Goal: Task Accomplishment & Management: Use online tool/utility

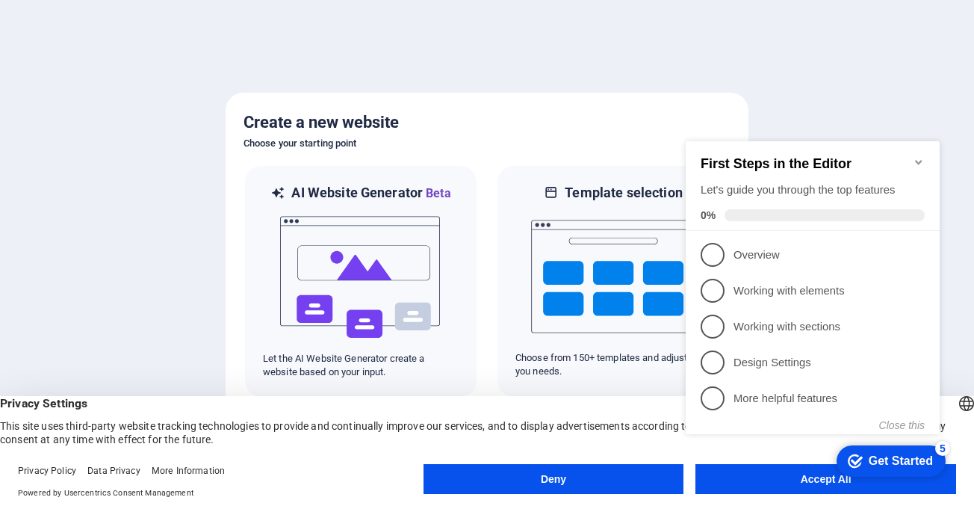
click at [921, 160] on icon "Minimize checklist" at bounding box center [918, 162] width 7 height 4
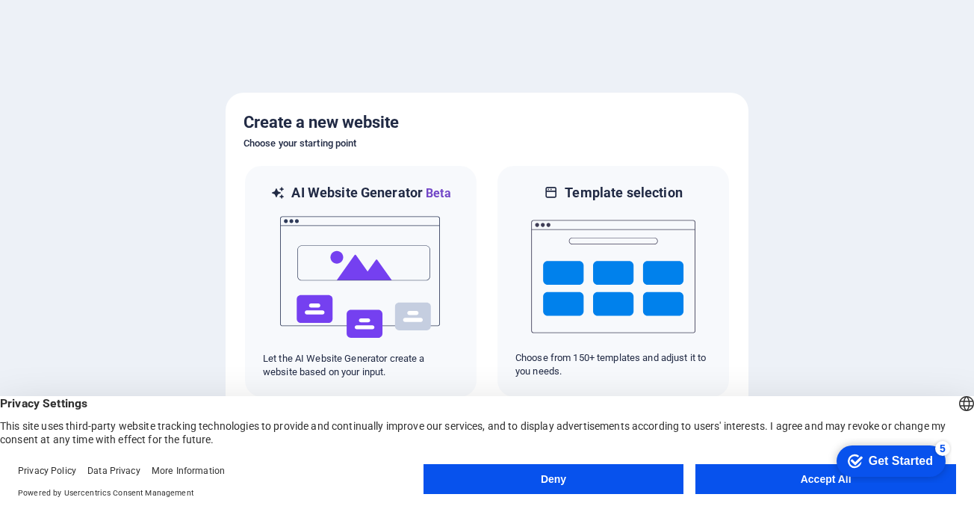
click at [775, 482] on button "Accept All" at bounding box center [825, 479] width 261 height 30
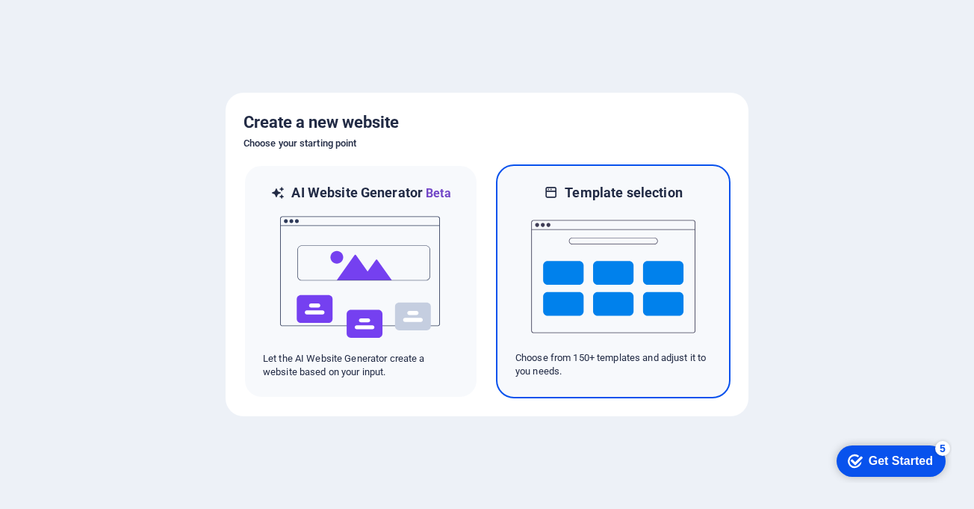
click at [598, 212] on img at bounding box center [613, 276] width 164 height 149
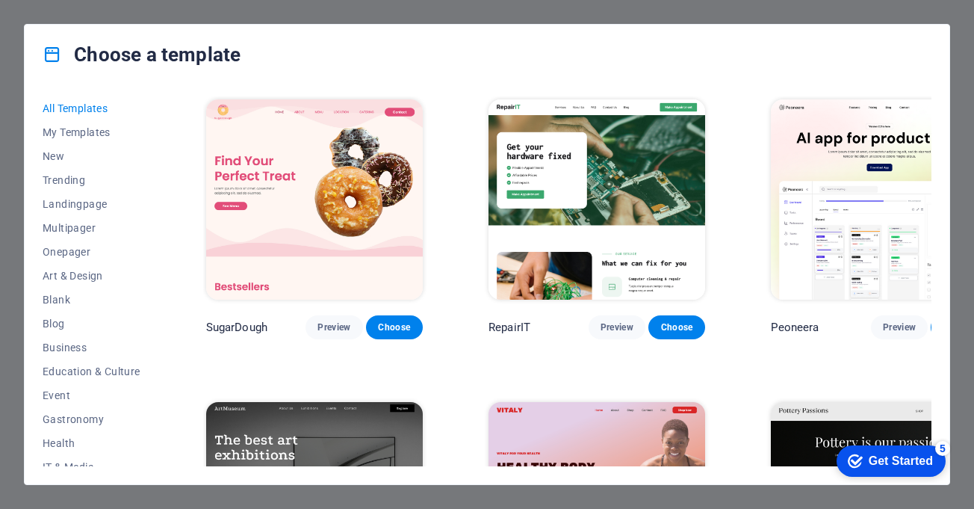
click at [677, 8] on div "Choose a template All Templates My Templates New Trending Landingpage Multipage…" at bounding box center [487, 254] width 974 height 509
click at [972, 296] on div "Choose a template All Templates My Templates New Trending Landingpage Multipage…" at bounding box center [487, 254] width 974 height 509
click at [89, 134] on span "My Templates" at bounding box center [92, 132] width 98 height 12
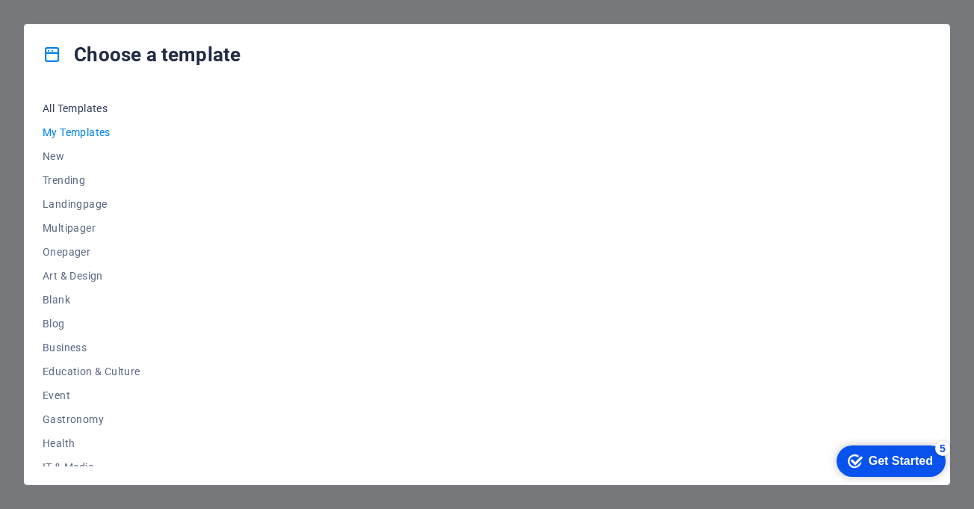
click at [67, 111] on span "All Templates" at bounding box center [92, 108] width 98 height 12
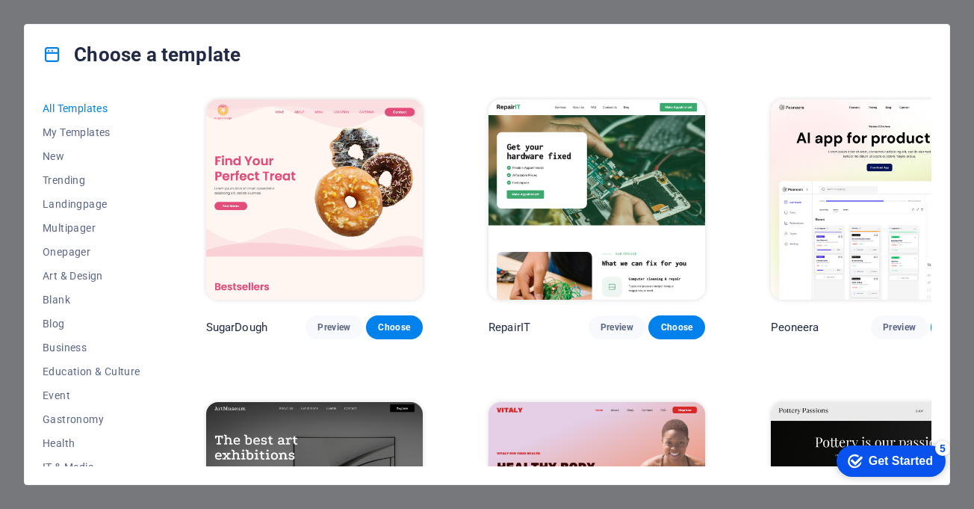
click at [346, 196] on img at bounding box center [314, 199] width 217 height 200
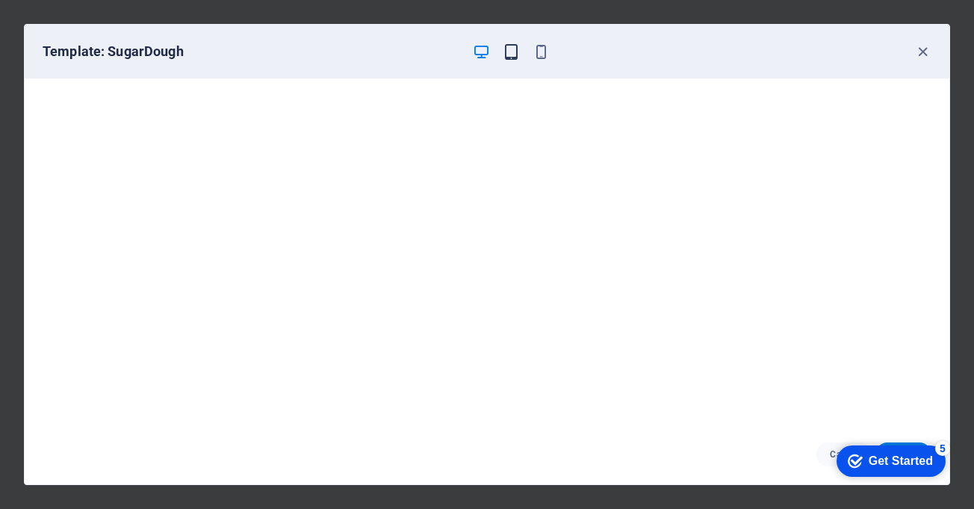
click at [514, 50] on icon "button" at bounding box center [511, 51] width 17 height 17
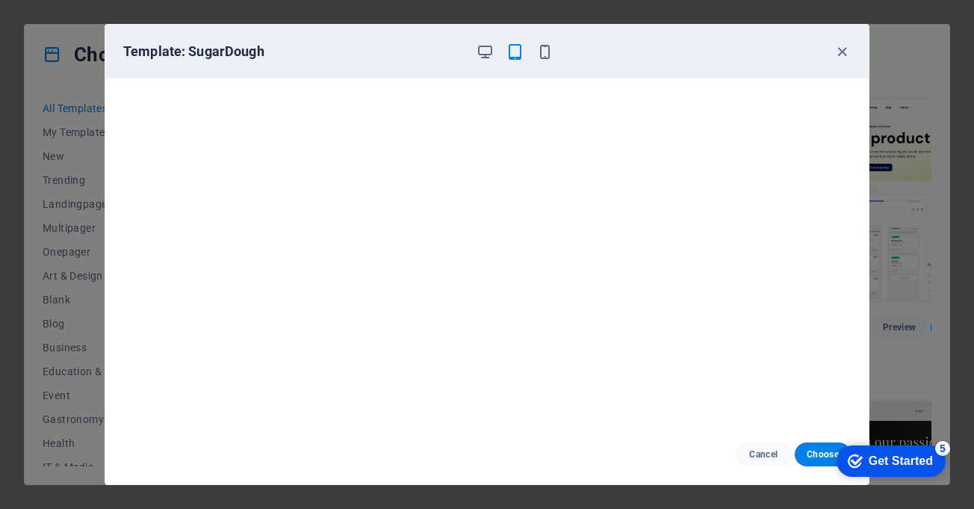
click at [532, 52] on div at bounding box center [515, 52] width 78 height 18
click at [545, 52] on icon "button" at bounding box center [544, 51] width 17 height 17
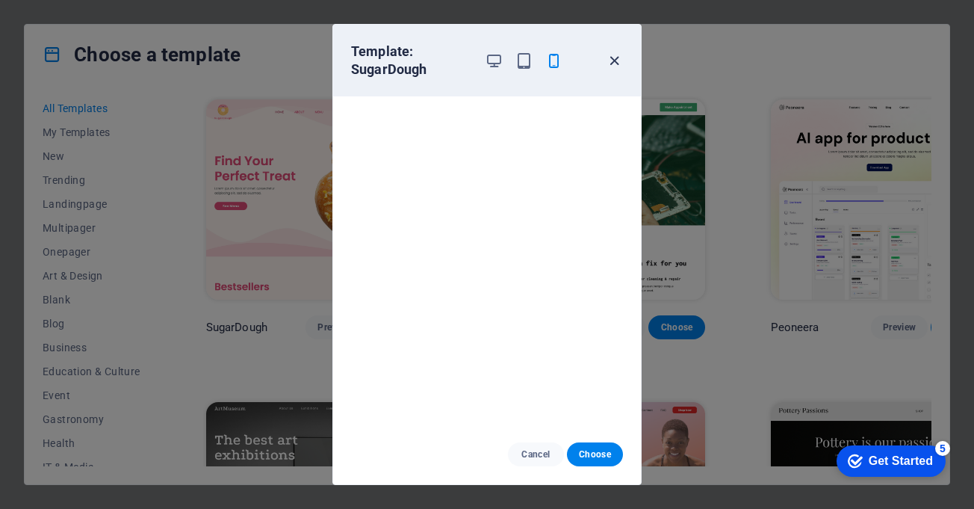
click at [615, 63] on icon "button" at bounding box center [614, 60] width 17 height 17
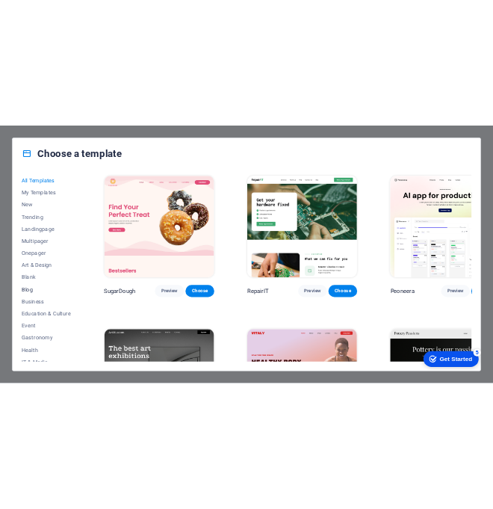
scroll to position [252, 0]
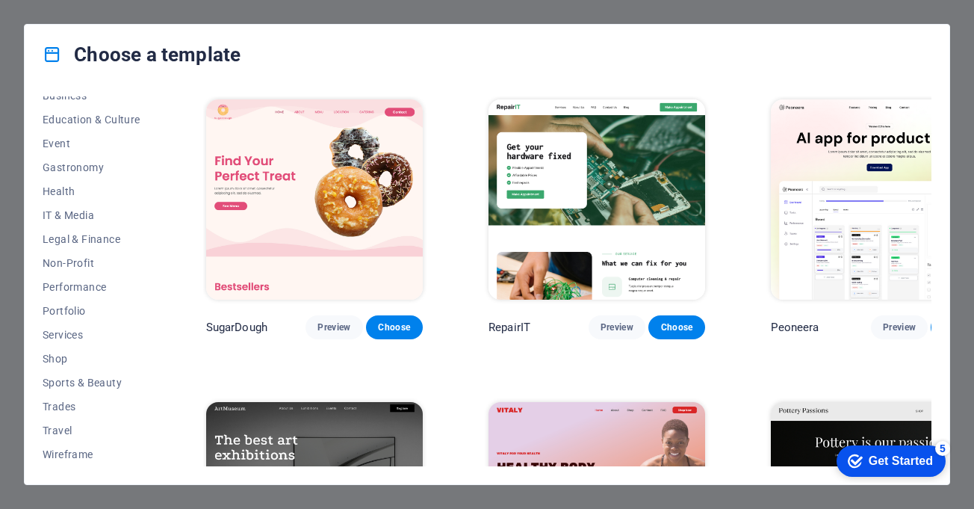
click at [488, 15] on div "Choose a template All Templates My Templates New Trending Landingpage Multipage…" at bounding box center [487, 254] width 974 height 509
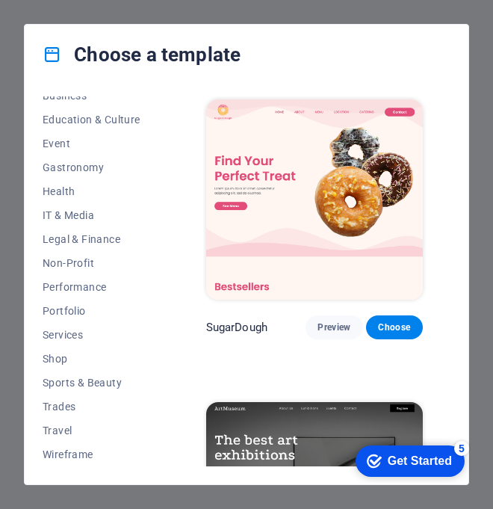
scroll to position [0, 0]
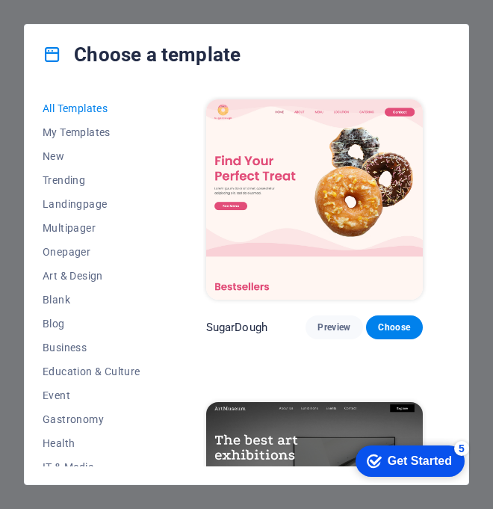
click at [417, 83] on div "Choose a template All Templates My Templates New Trending Landingpage Multipage…" at bounding box center [246, 254] width 493 height 509
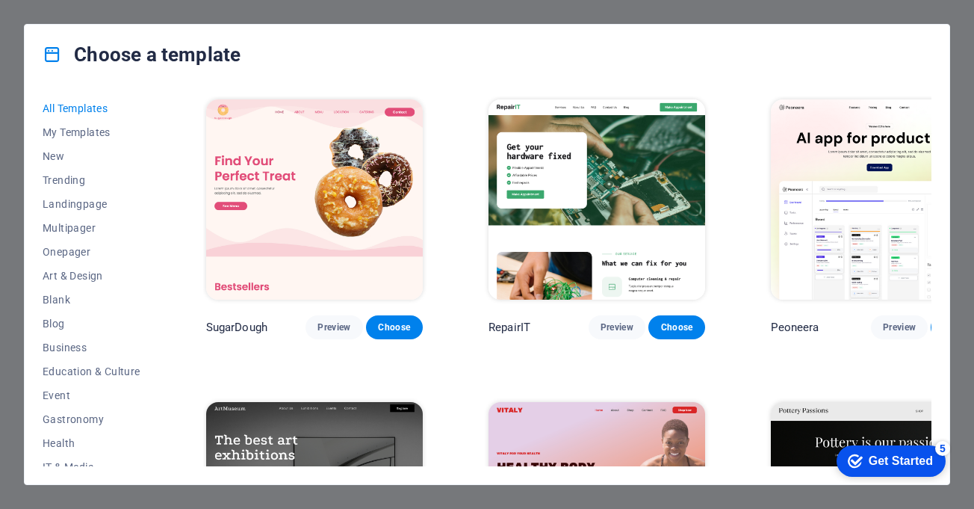
click at [943, 223] on div "All Templates My Templates New Trending Landingpage Multipager Onepager Art & D…" at bounding box center [487, 284] width 925 height 400
click at [378, 321] on span "Choose" at bounding box center [394, 327] width 33 height 12
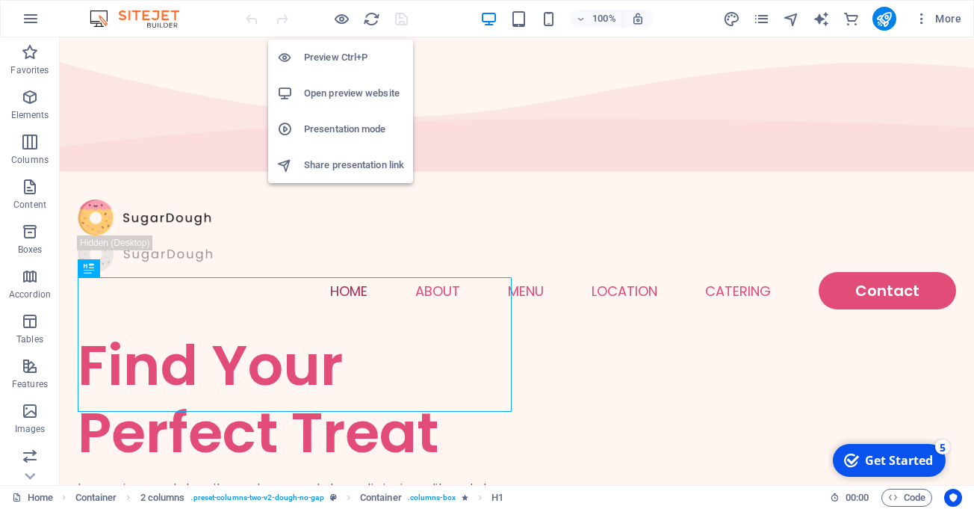
click at [349, 93] on h6 "Open preview website" at bounding box center [354, 93] width 100 height 18
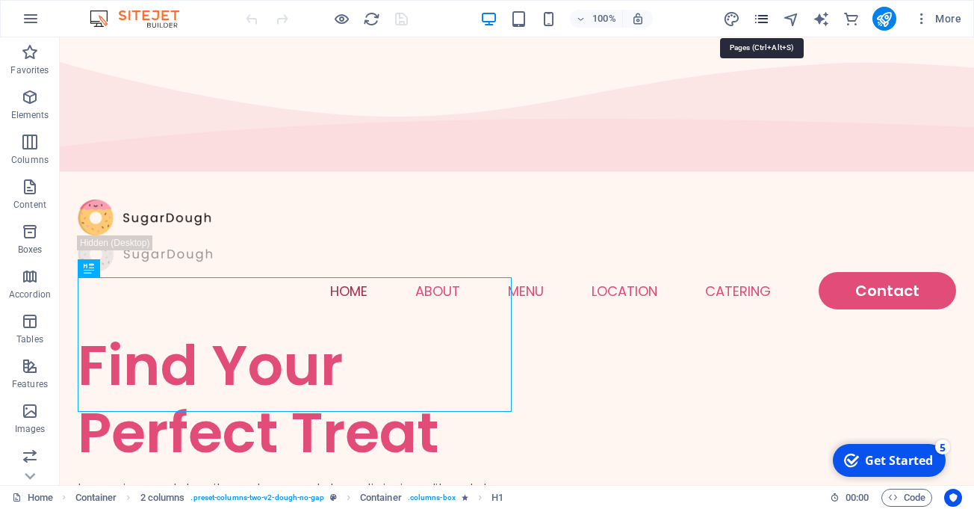
click at [763, 14] on icon "pages" at bounding box center [761, 18] width 17 height 17
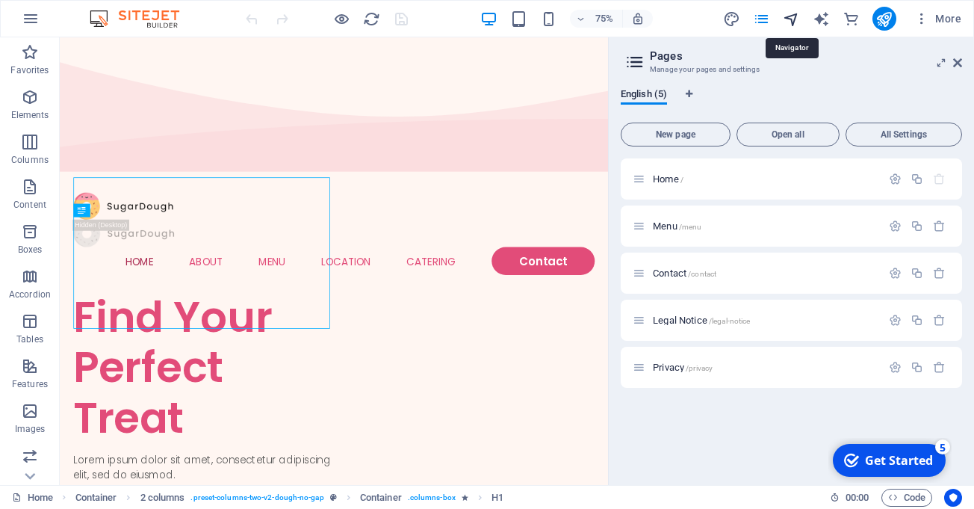
click at [0, 0] on icon "navigator" at bounding box center [0, 0] width 0 height 0
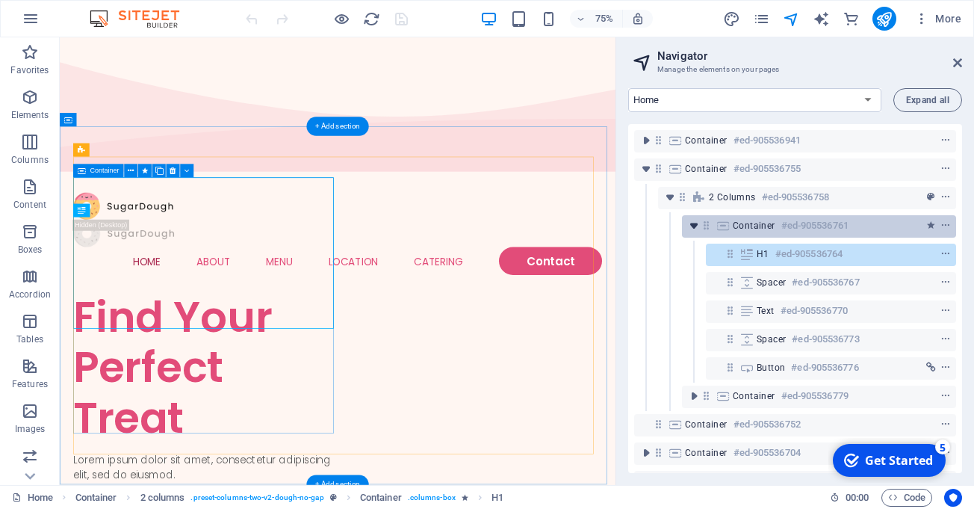
click at [695, 224] on icon "toggle-expand" at bounding box center [693, 225] width 15 height 15
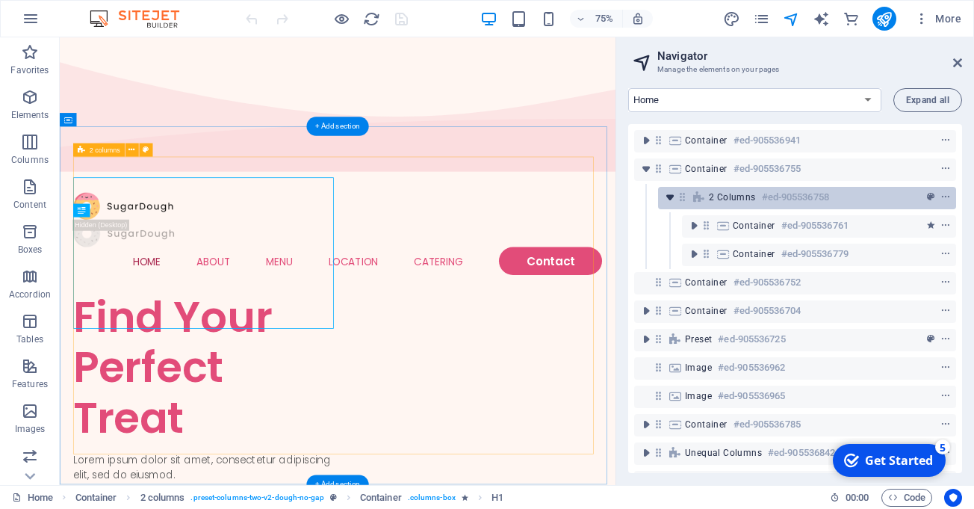
click at [670, 195] on icon "toggle-expand" at bounding box center [670, 197] width 15 height 15
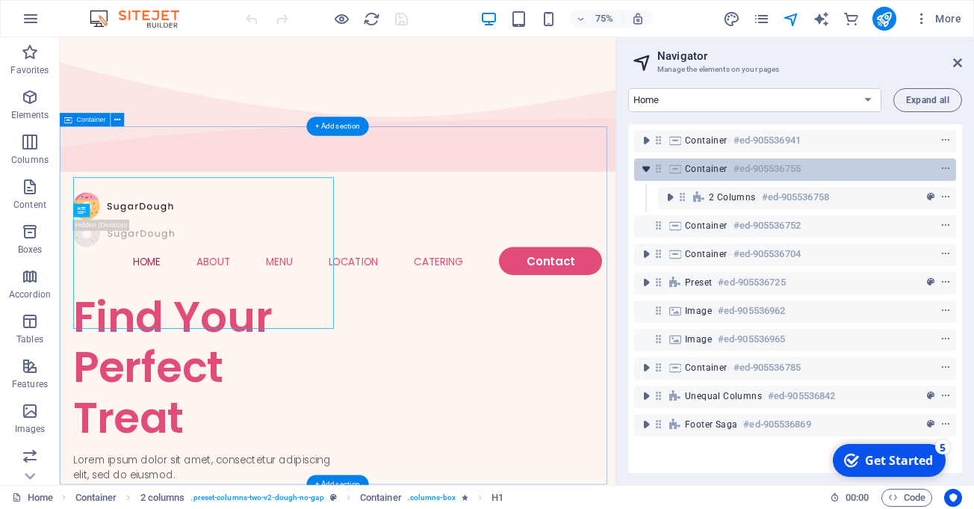
click at [642, 164] on icon "toggle-expand" at bounding box center [646, 168] width 15 height 15
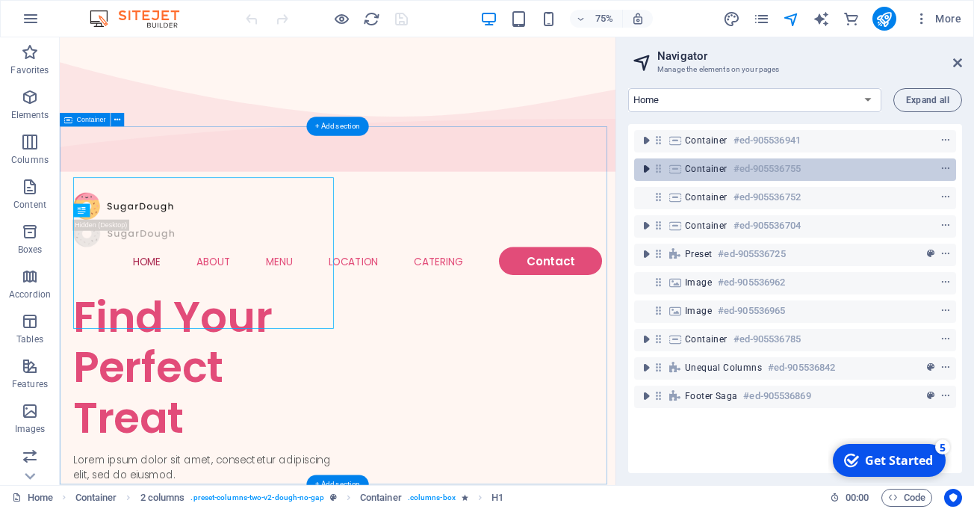
click at [642, 164] on icon "toggle-expand" at bounding box center [646, 168] width 15 height 15
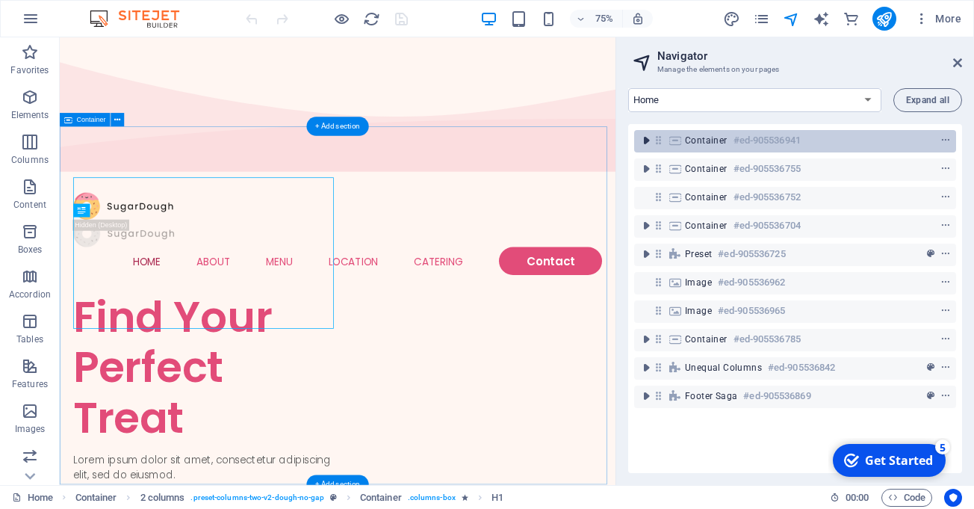
click at [645, 140] on icon "toggle-expand" at bounding box center [646, 140] width 15 height 15
select select "vh"
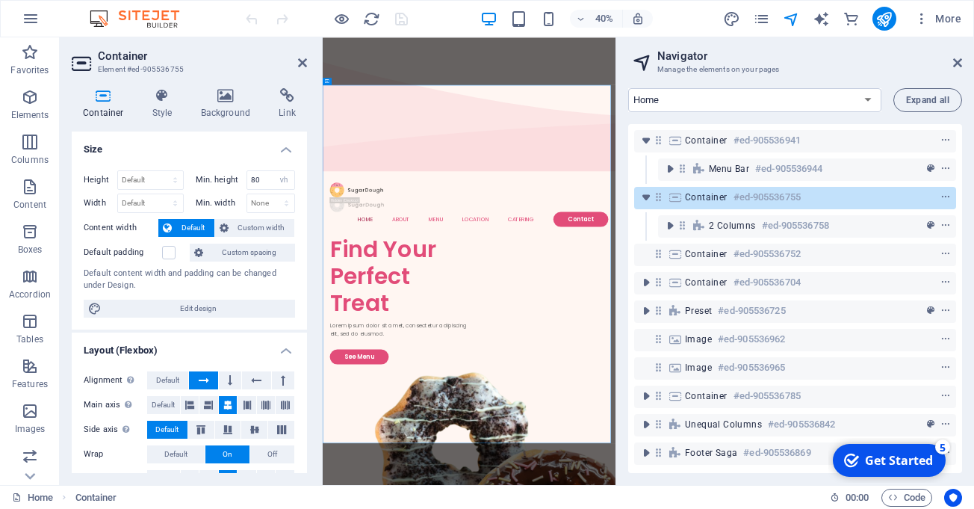
click at [294, 87] on div "Container Style Background Link Size Height Default px rem % vh vw Min. height …" at bounding box center [189, 280] width 259 height 409
click at [273, 110] on h4 "Link" at bounding box center [287, 103] width 40 height 31
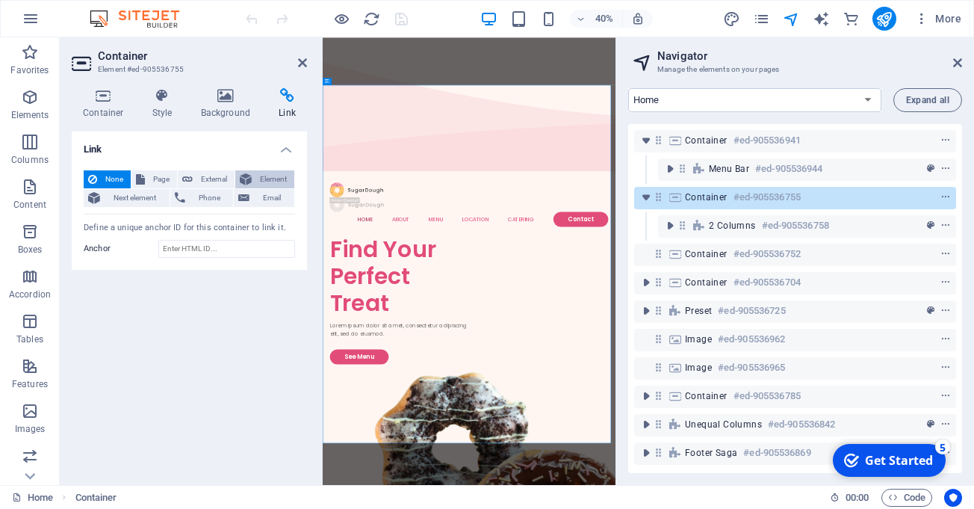
click at [256, 183] on span "Element" at bounding box center [273, 179] width 34 height 18
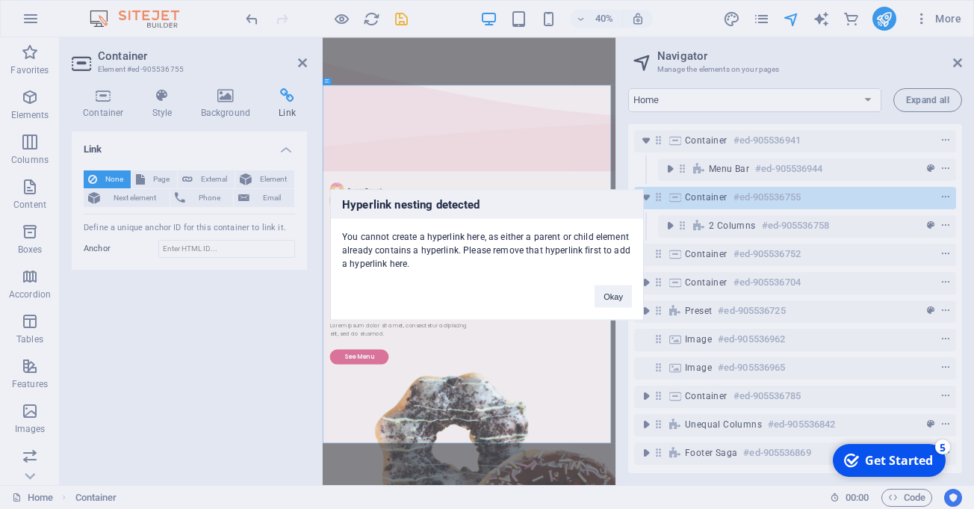
click at [225, 176] on div "Hyperlink nesting detected You cannot create a hyperlink here, as either a pare…" at bounding box center [487, 254] width 974 height 509
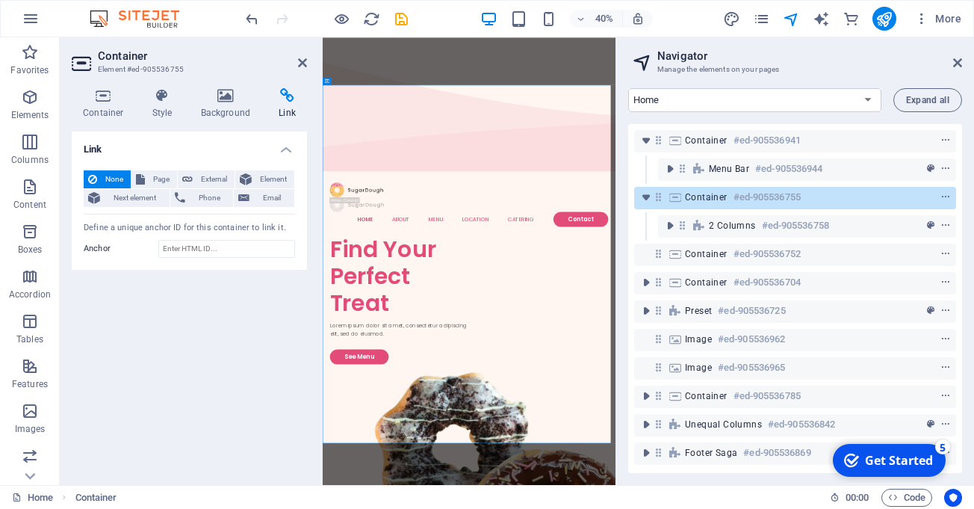
click at [225, 176] on span "External" at bounding box center [213, 179] width 33 height 18
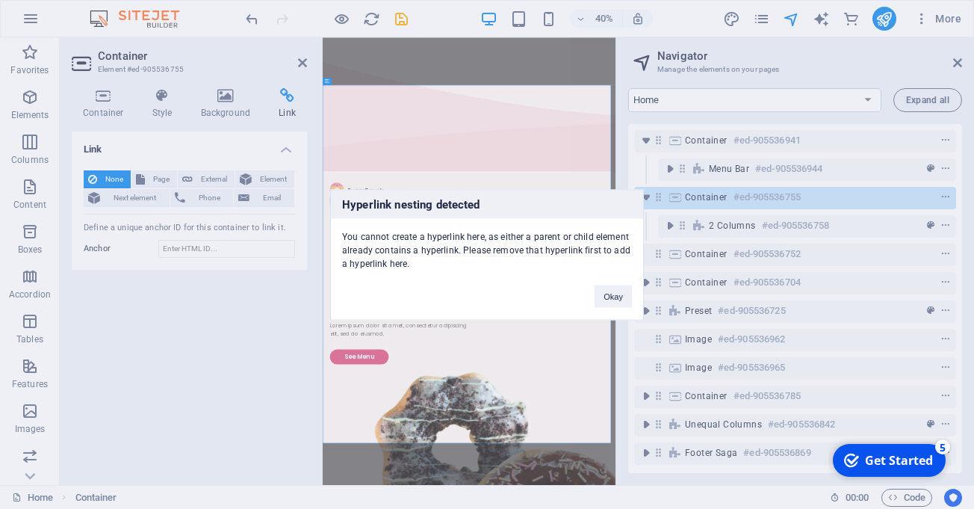
click at [254, 175] on div "Hyperlink nesting detected You cannot create a hyperlink here, as either a pare…" at bounding box center [487, 254] width 974 height 509
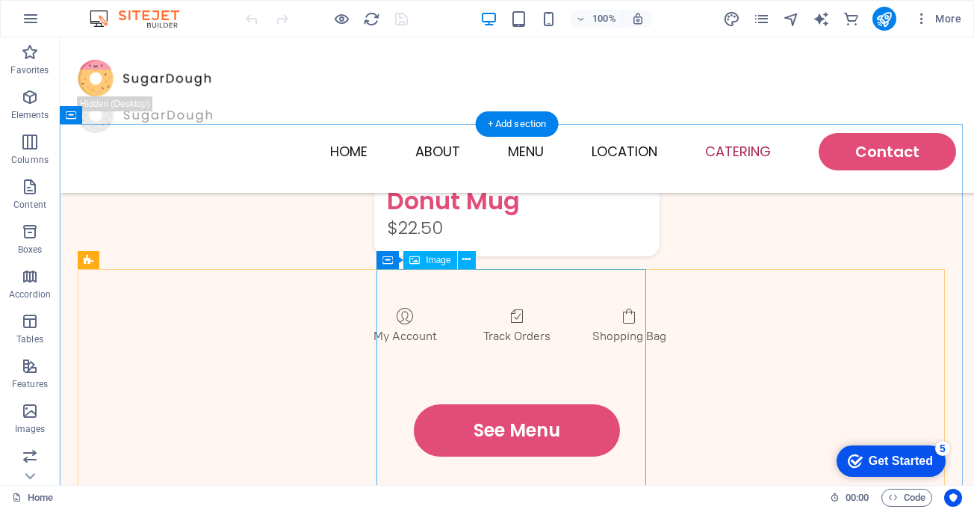
scroll to position [2652, 0]
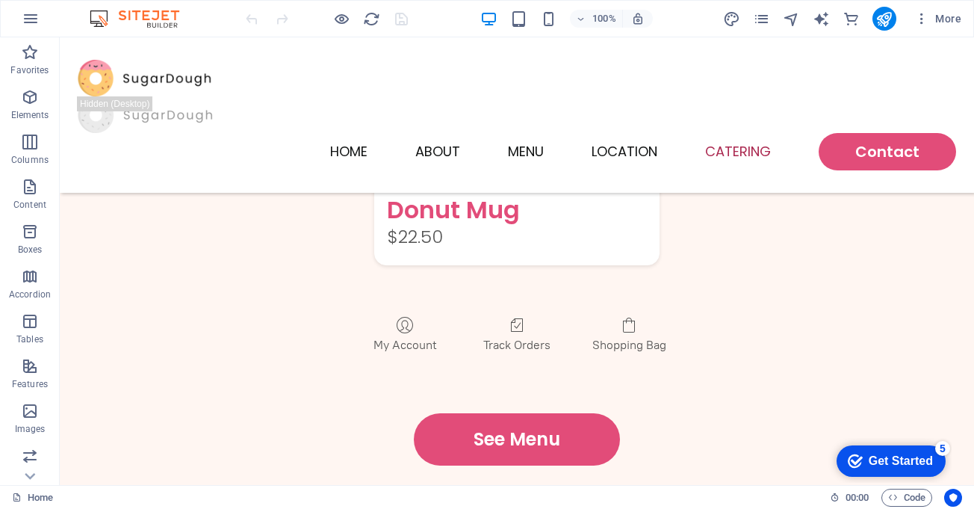
click at [910, 463] on div "Get Started" at bounding box center [901, 460] width 64 height 13
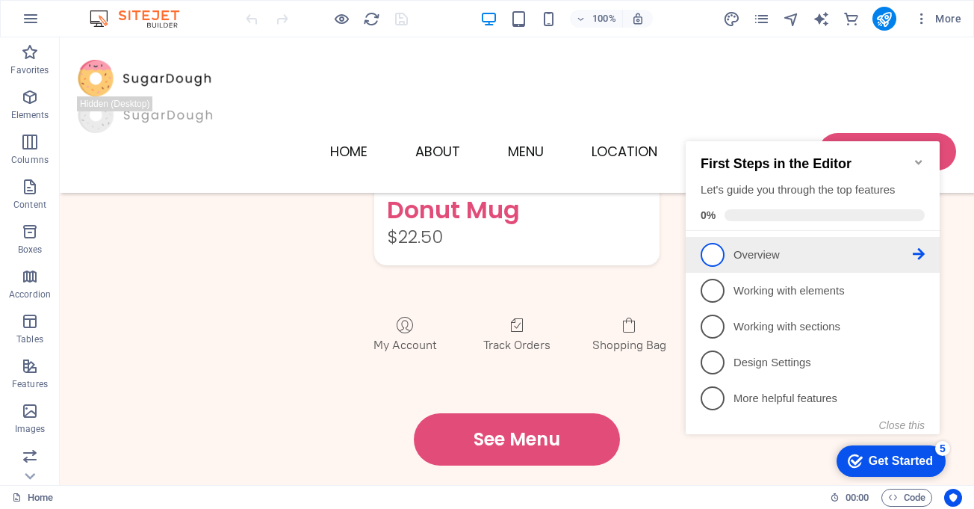
click at [720, 258] on span "1" at bounding box center [713, 255] width 24 height 24
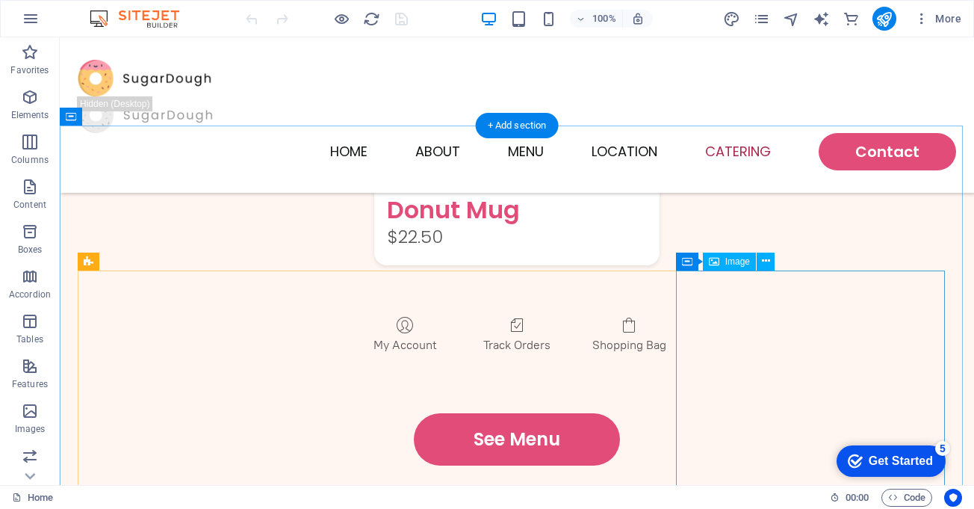
drag, startPoint x: 152, startPoint y: 241, endPoint x: 863, endPoint y: 429, distance: 736.3
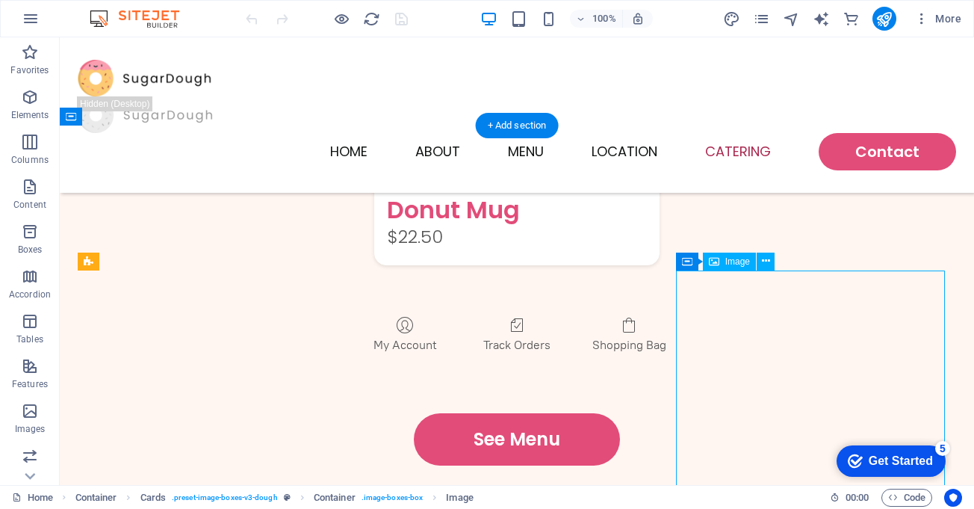
scroll to position [0, 0]
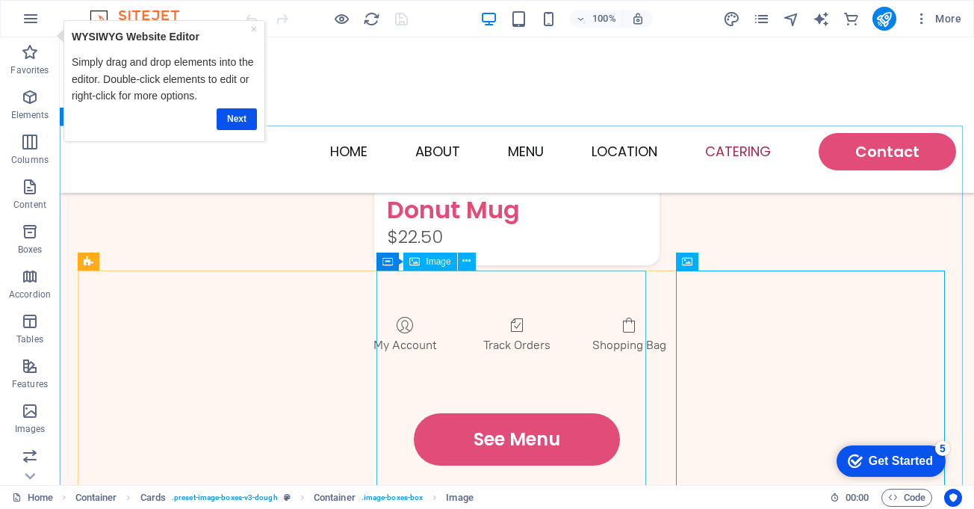
click at [439, 264] on span "Image" at bounding box center [438, 261] width 25 height 9
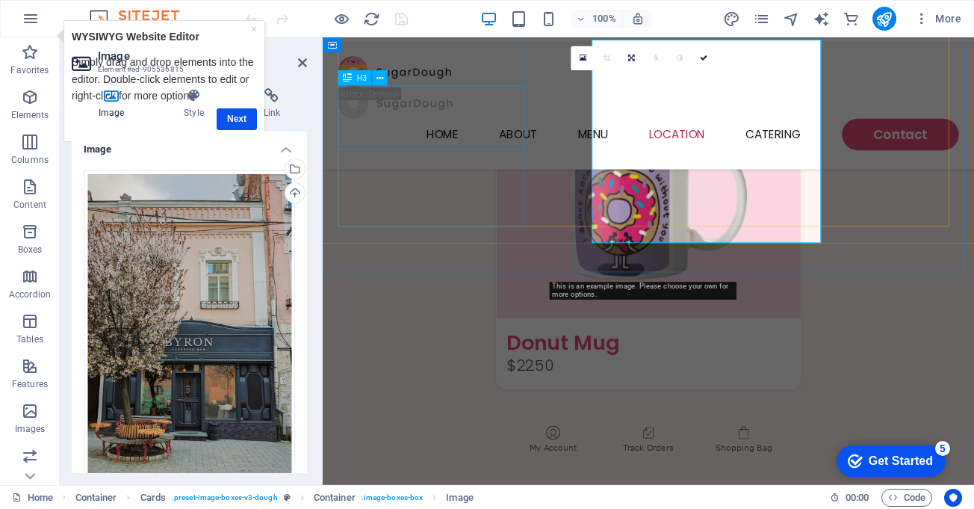
drag, startPoint x: 727, startPoint y: 313, endPoint x: 489, endPoint y: 362, distance: 243.2
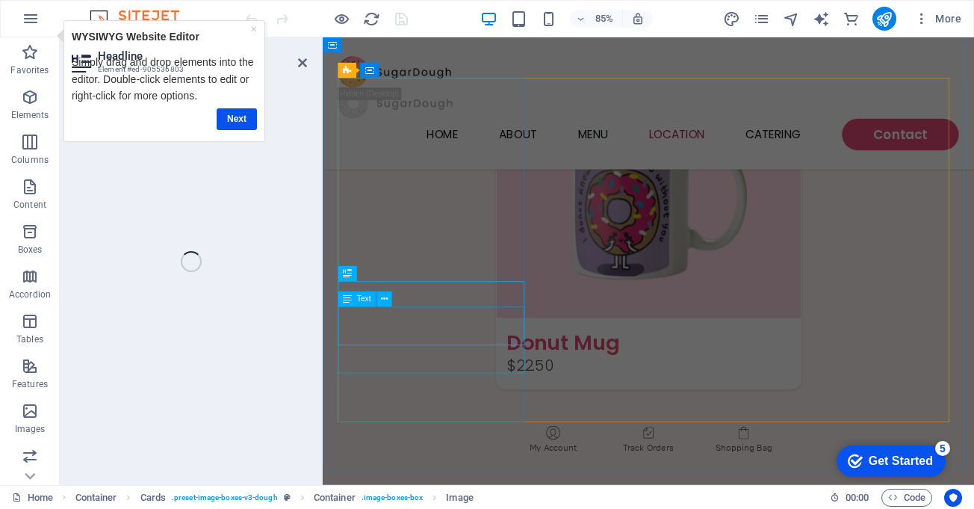
scroll to position [2882, 0]
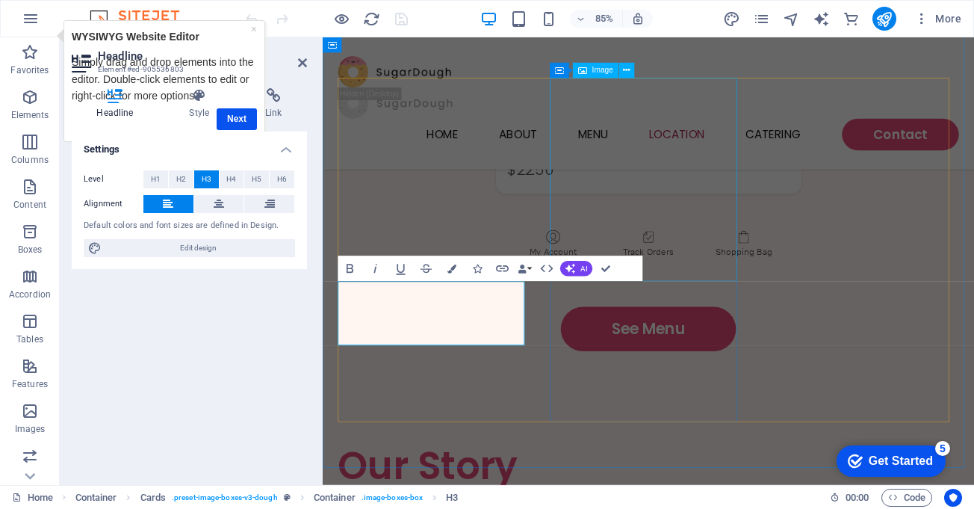
select select "vw"
select select "px"
select select "%"
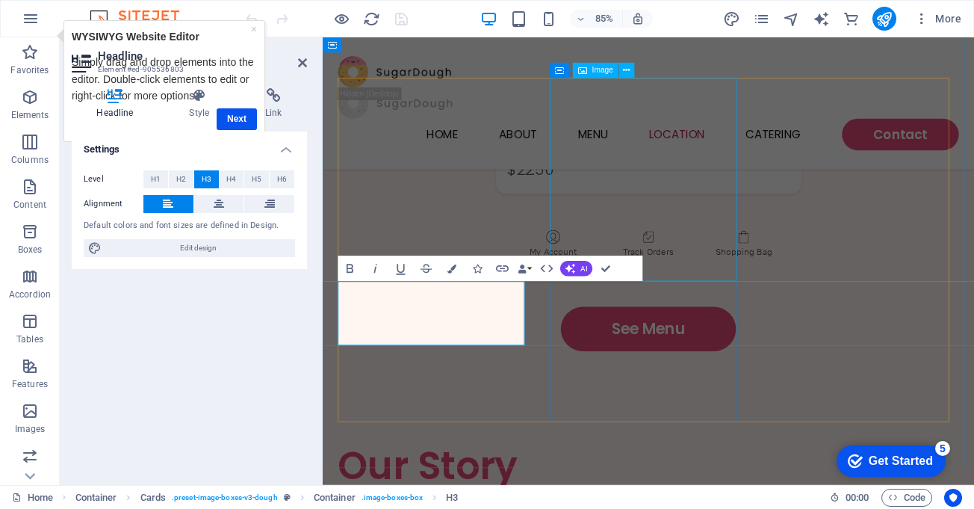
select select "%"
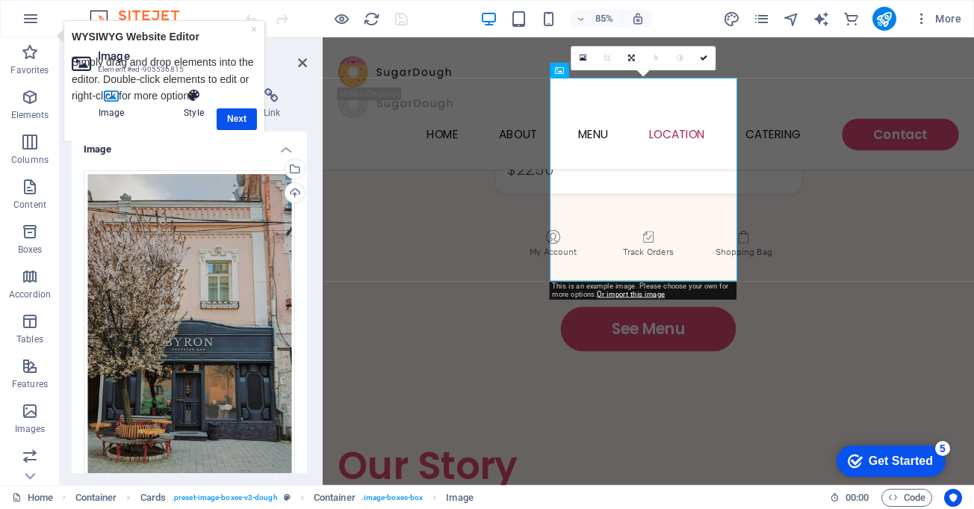
click at [220, 118] on h4 "Style" at bounding box center [196, 103] width 79 height 31
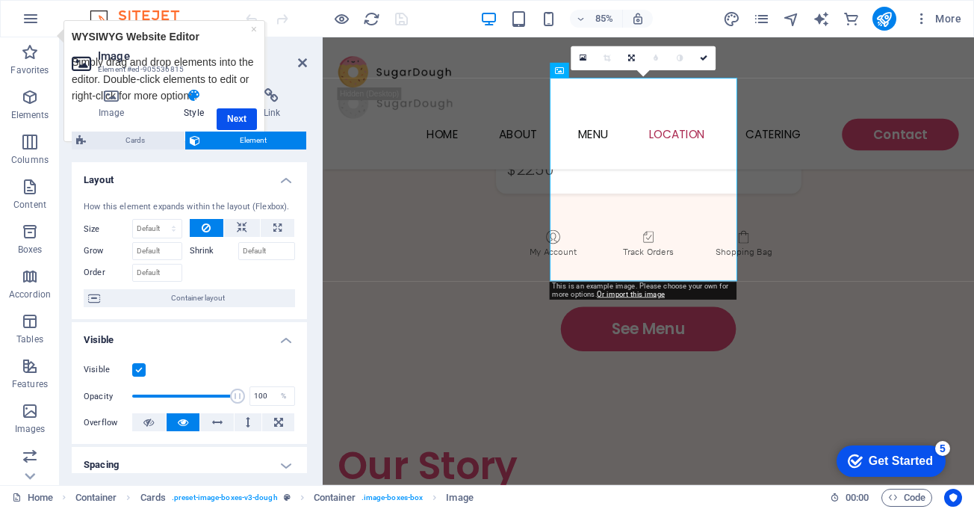
click at [227, 120] on div "Image Style Link Image Drag files here, click to choose files or select files f…" at bounding box center [189, 280] width 235 height 385
click at [711, 59] on link at bounding box center [704, 58] width 24 height 24
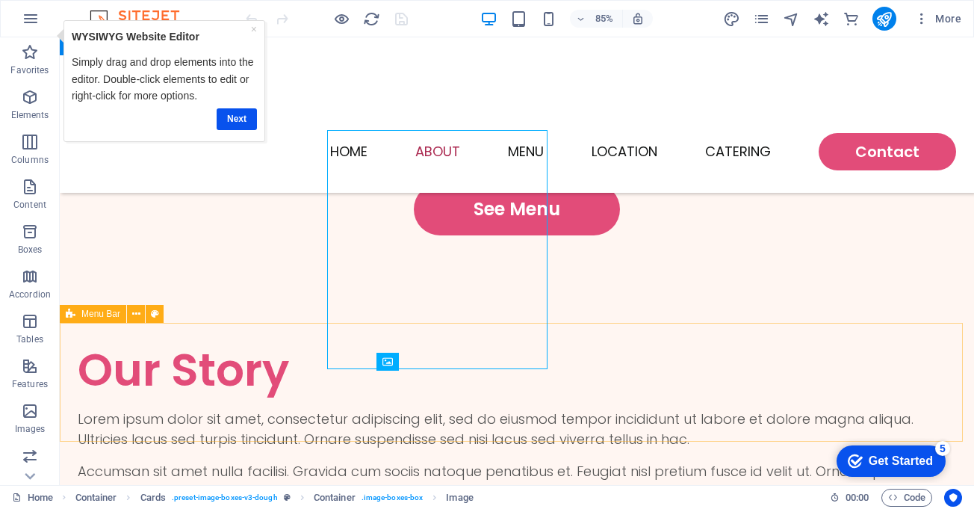
scroll to position [2838, 0]
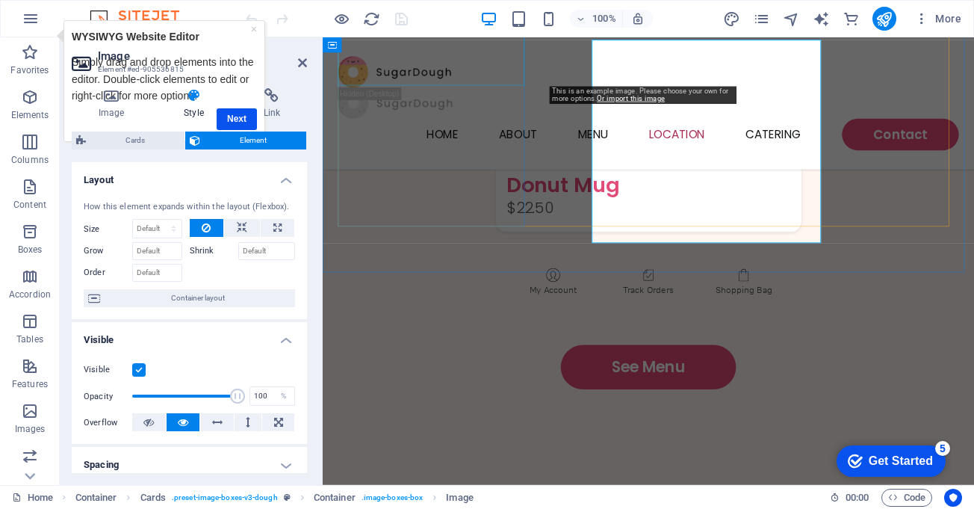
scroll to position [2882, 0]
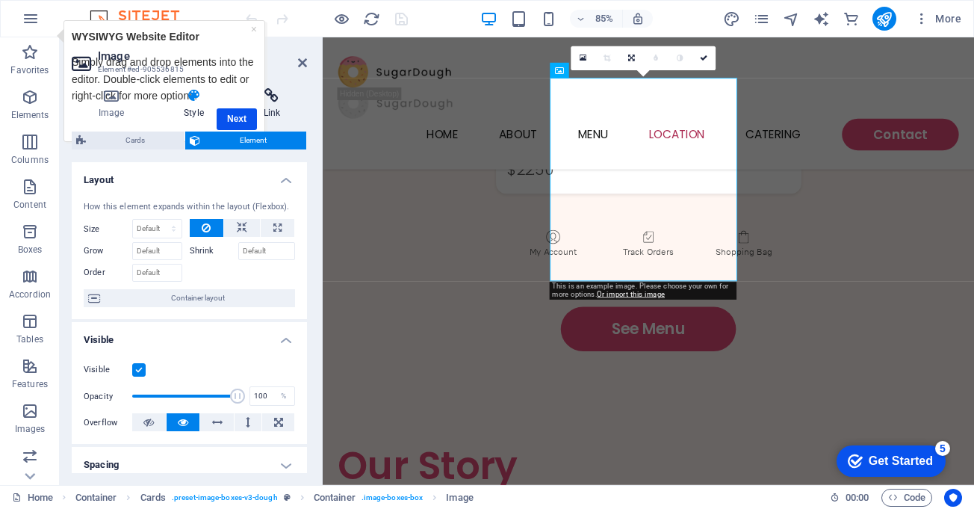
click at [239, 111] on h4 "Link" at bounding box center [272, 103] width 70 height 31
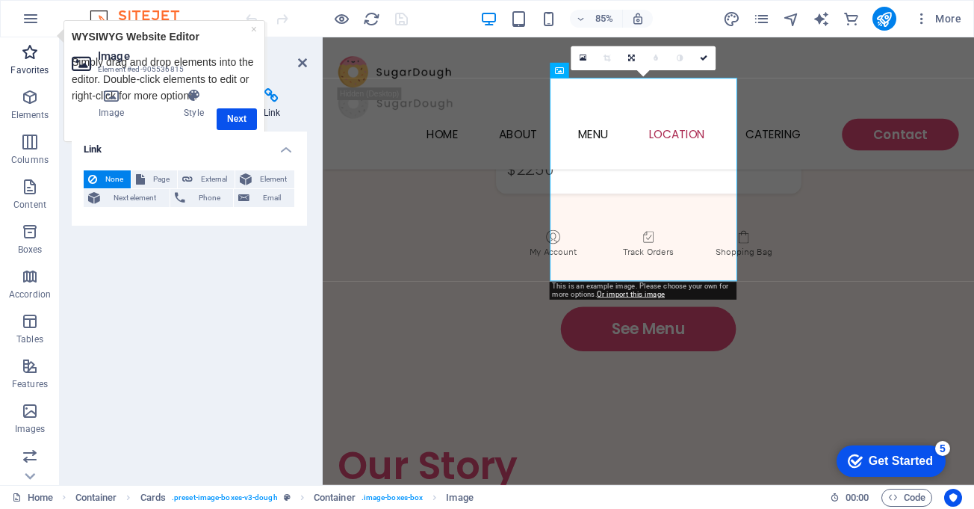
click at [28, 59] on icon "button" at bounding box center [30, 52] width 18 height 18
click at [36, 111] on p "Elements" at bounding box center [30, 115] width 38 height 12
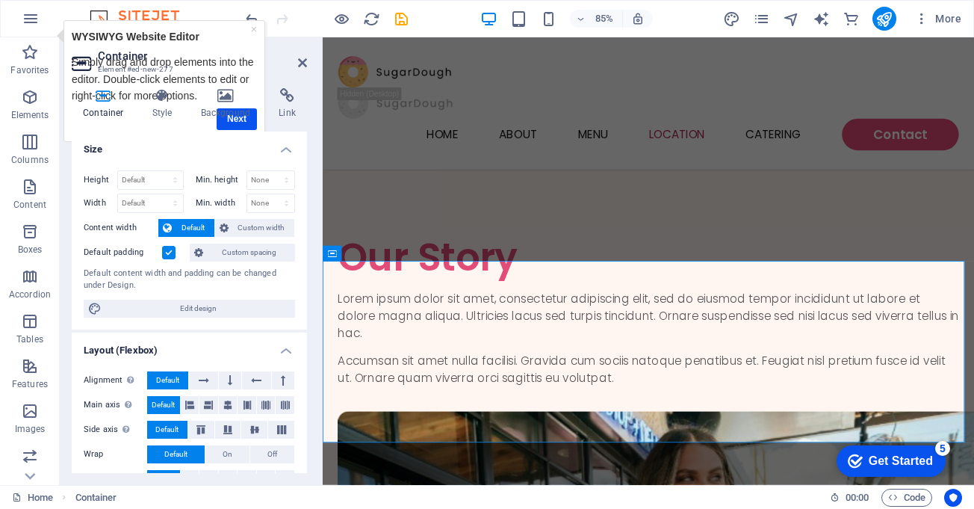
scroll to position [3128, 0]
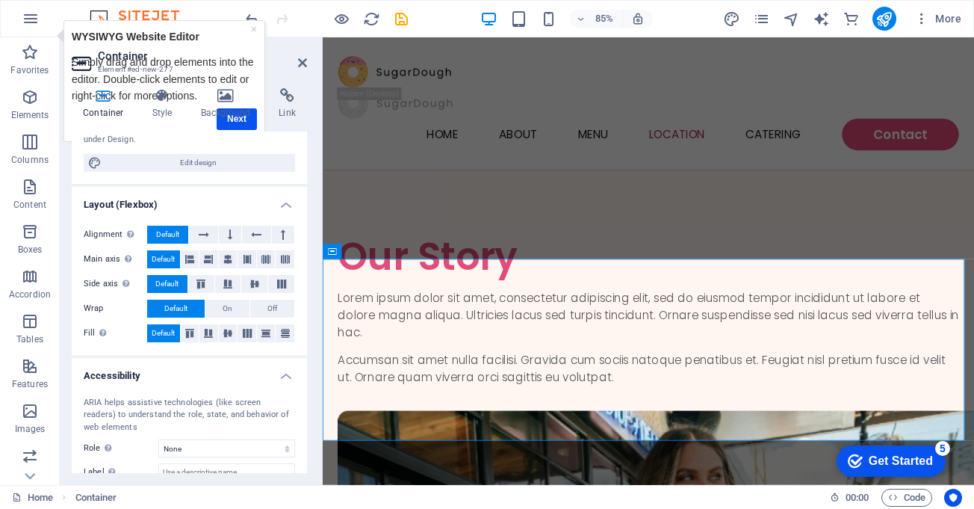
scroll to position [146, 0]
click at [196, 232] on button at bounding box center [203, 234] width 28 height 18
click at [221, 232] on button at bounding box center [230, 234] width 22 height 18
click at [246, 232] on button at bounding box center [256, 234] width 28 height 18
click at [273, 229] on button at bounding box center [283, 234] width 22 height 18
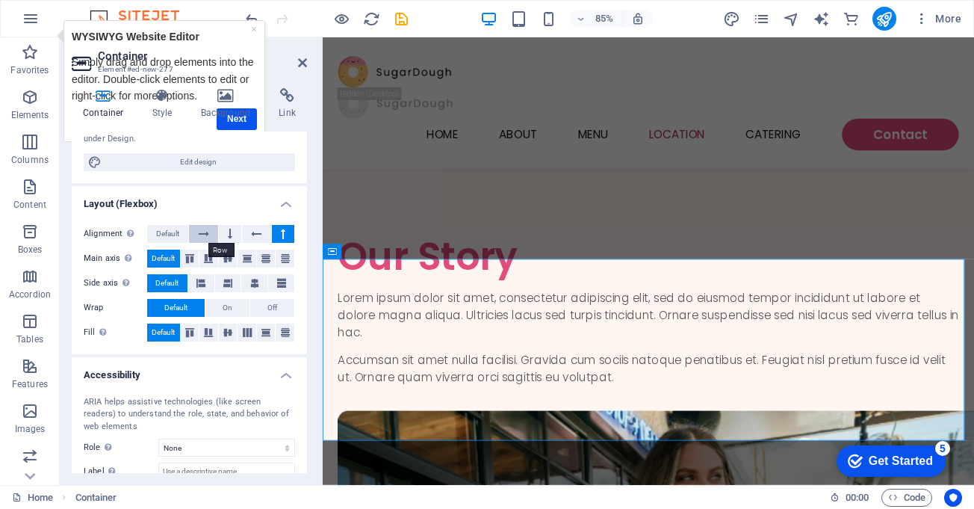
click at [209, 234] on button at bounding box center [203, 234] width 28 height 18
click at [222, 234] on button at bounding box center [230, 234] width 22 height 18
click at [194, 232] on button at bounding box center [203, 234] width 28 height 18
click at [164, 232] on span "Default" at bounding box center [167, 234] width 23 height 18
click at [241, 118] on h4 "Background" at bounding box center [229, 103] width 78 height 31
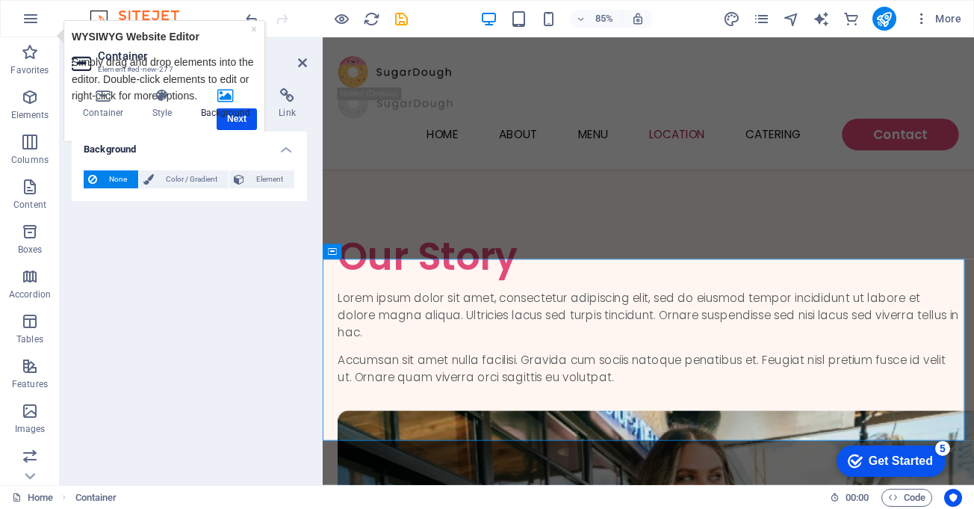
click at [252, 125] on div "Container Style Background Link Size Height Default px rem % vh vw Min. height …" at bounding box center [189, 280] width 235 height 385
